Goal: Task Accomplishment & Management: Manage account settings

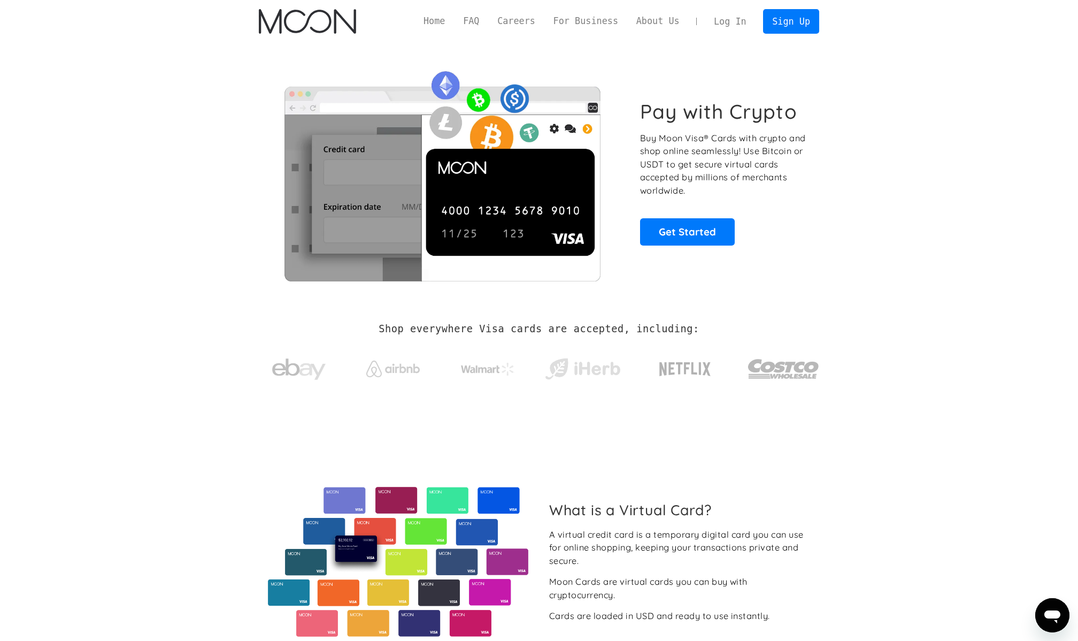
click at [723, 21] on link "Log In" at bounding box center [730, 22] width 50 height 24
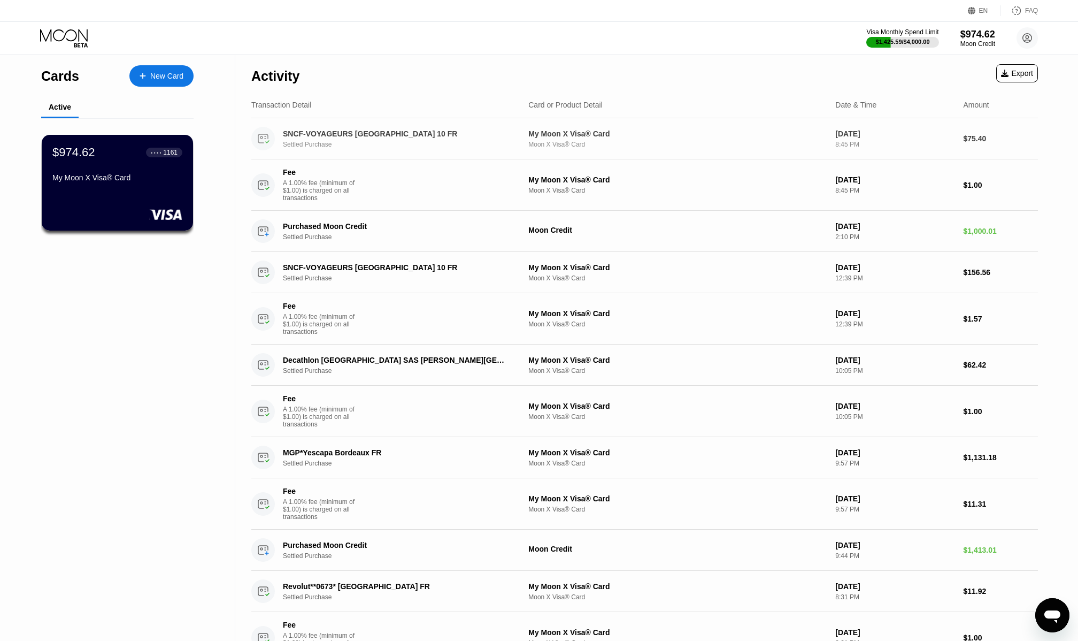
click at [378, 144] on div "Settled Purchase" at bounding box center [404, 144] width 242 height 7
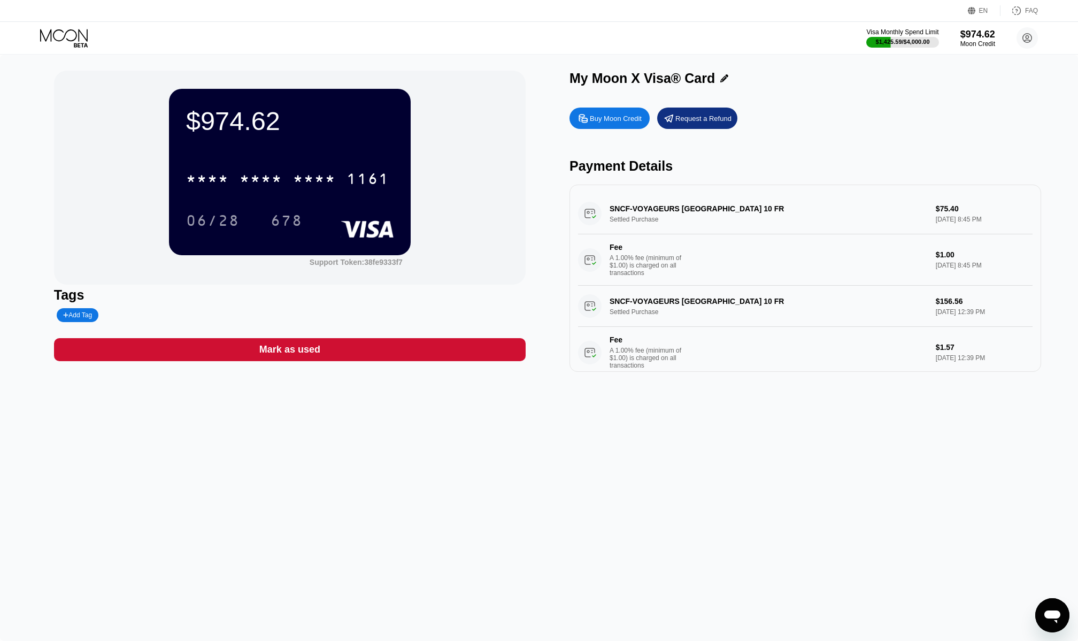
drag, startPoint x: 569, startPoint y: 170, endPoint x: 680, endPoint y: 171, distance: 111.3
click at [680, 171] on div "$974.62 * * * * * * * * * * * * 1161 06/28 678 Support Token: 38fe9333f7 Tags A…" at bounding box center [539, 221] width 970 height 301
